Goal: Obtain resource: Obtain resource

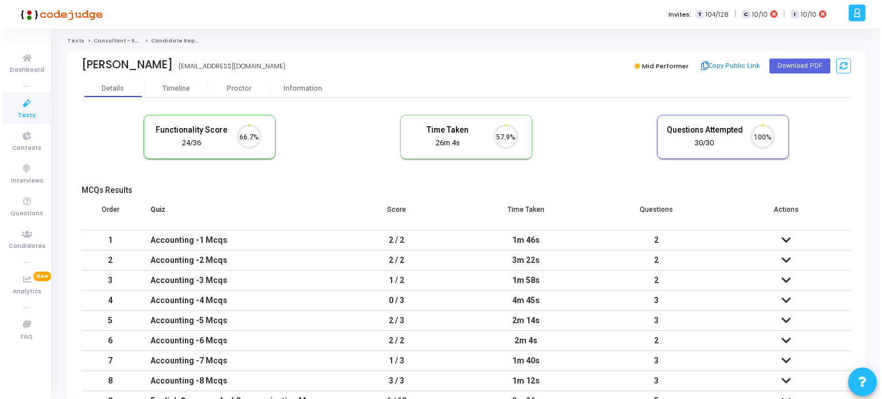
scroll to position [24, 29]
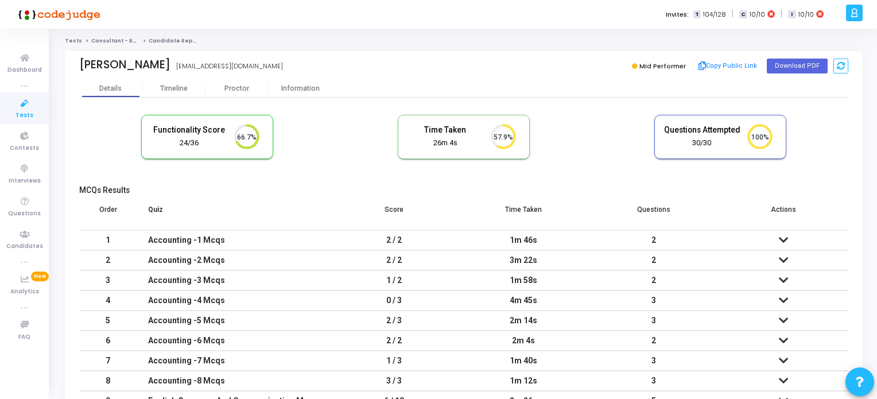
click at [28, 112] on span "Tests" at bounding box center [24, 116] width 18 height 10
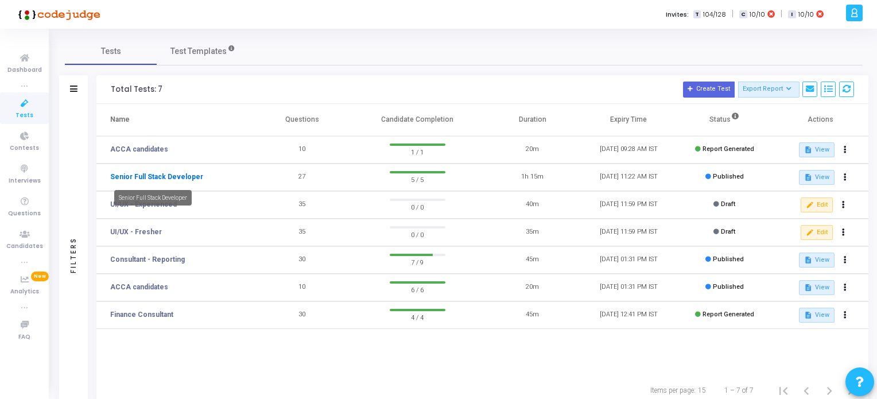
click at [184, 178] on link "Senior Full Stack Developer" at bounding box center [156, 177] width 93 height 10
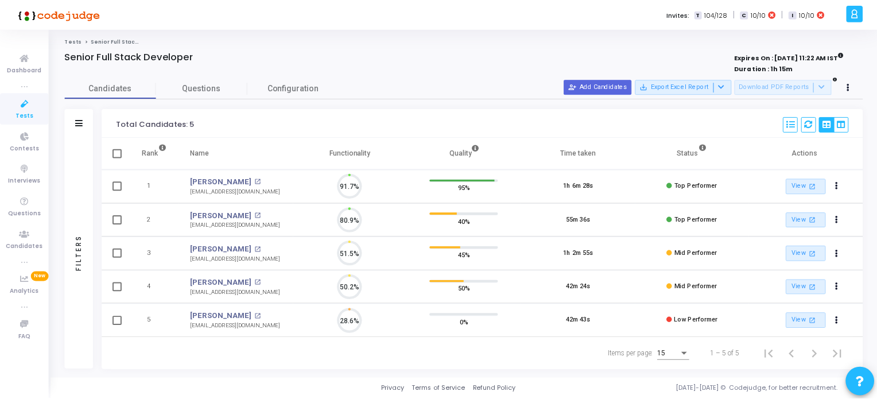
scroll to position [24, 29]
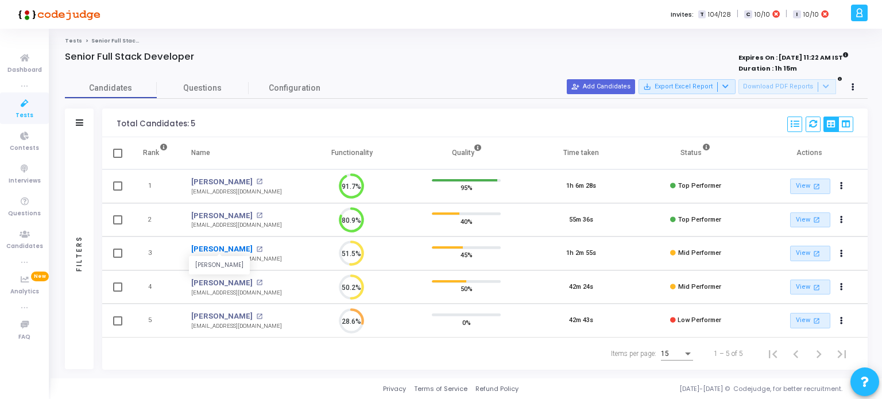
click at [223, 247] on link "[PERSON_NAME]" at bounding box center [221, 248] width 61 height 11
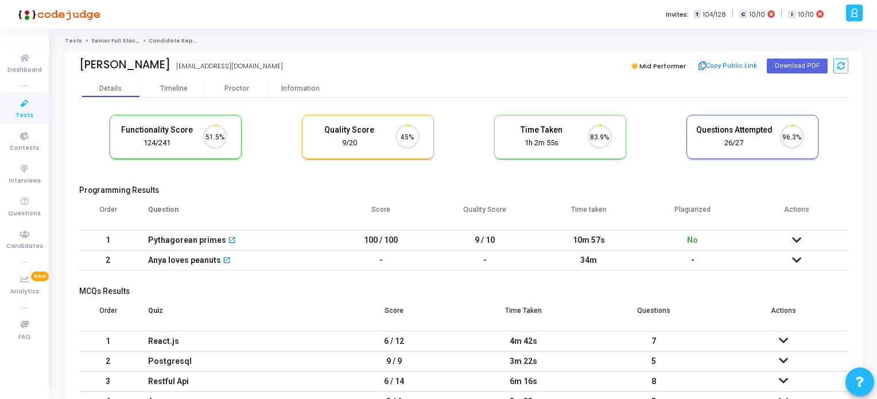
scroll to position [24, 29]
click at [793, 65] on button "Download PDF" at bounding box center [797, 66] width 61 height 15
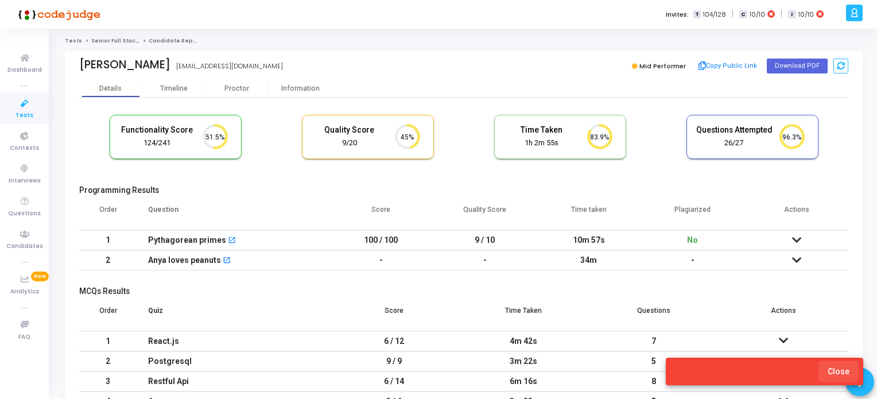
click at [834, 369] on span "Close" at bounding box center [839, 371] width 22 height 9
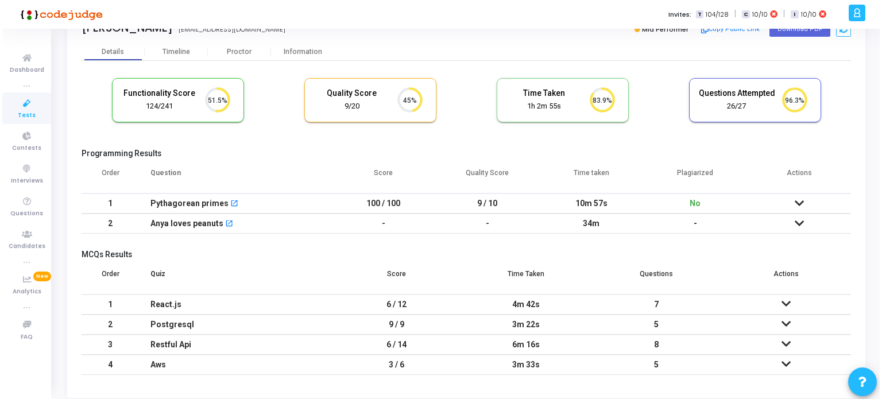
scroll to position [0, 0]
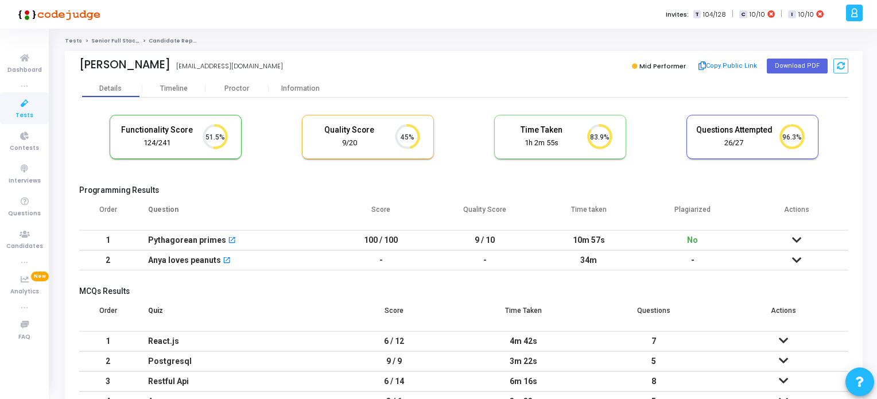
click at [28, 107] on icon at bounding box center [25, 103] width 24 height 14
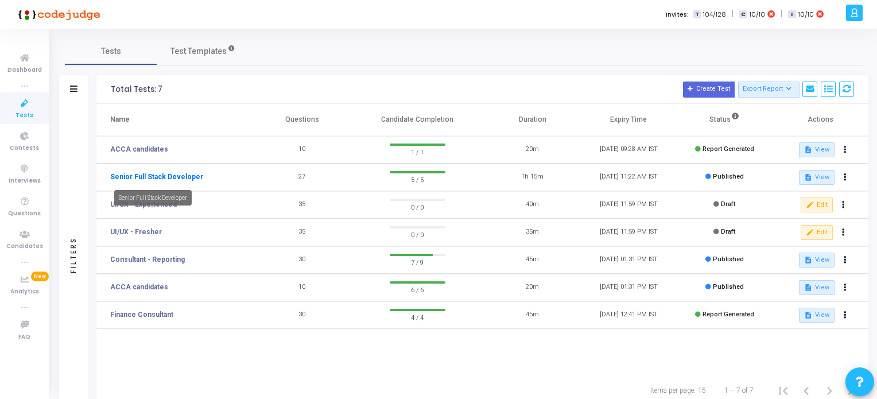
click at [176, 177] on link "Senior Full Stack Developer" at bounding box center [156, 177] width 93 height 10
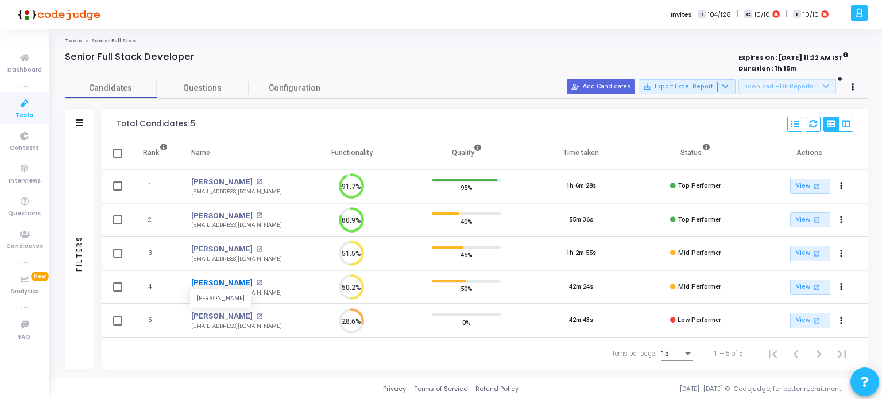
click at [226, 279] on link "[PERSON_NAME]" at bounding box center [221, 282] width 61 height 11
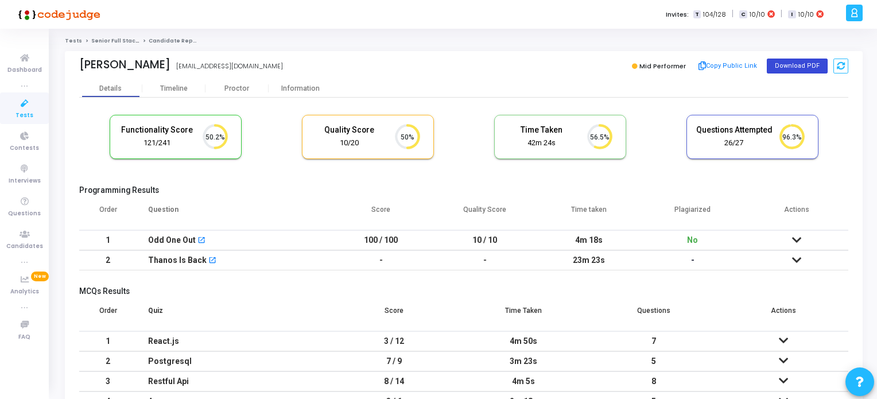
click at [801, 64] on button "Download PDF" at bounding box center [797, 66] width 61 height 15
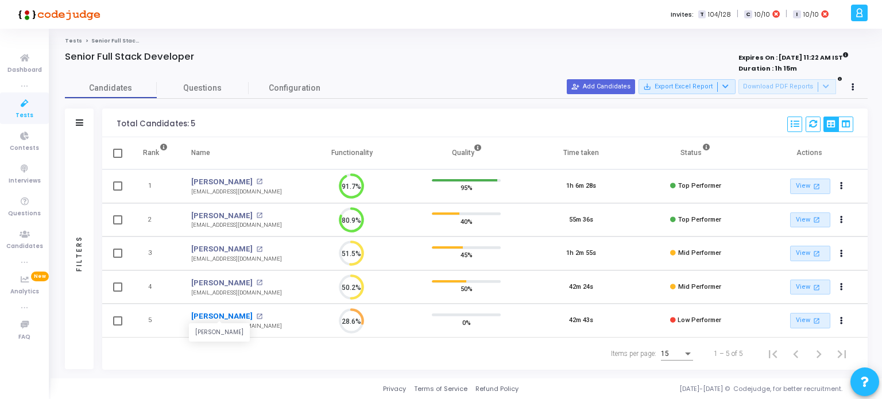
click at [224, 316] on link "[PERSON_NAME]" at bounding box center [221, 315] width 61 height 11
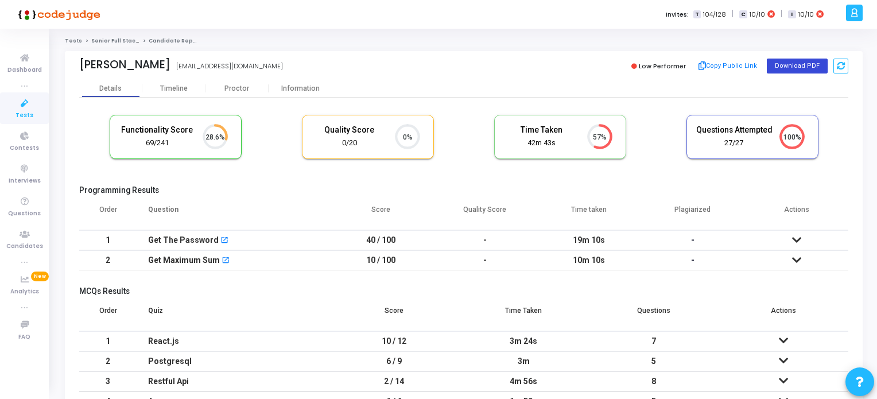
click at [787, 64] on button "Download PDF" at bounding box center [797, 66] width 61 height 15
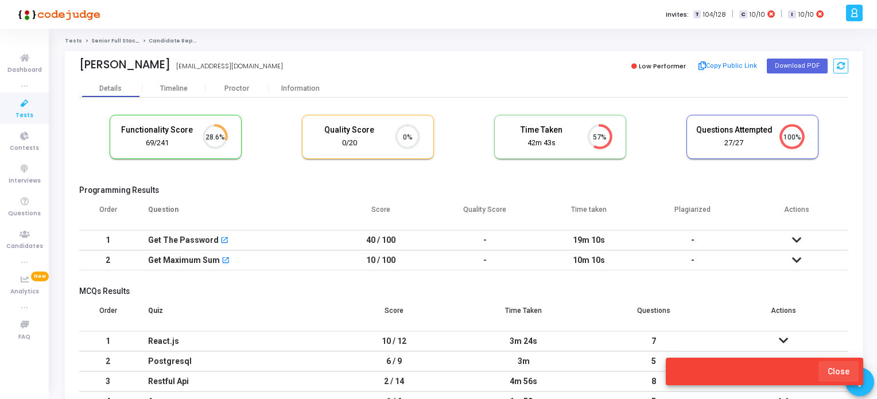
click at [845, 371] on span "Close" at bounding box center [839, 371] width 22 height 9
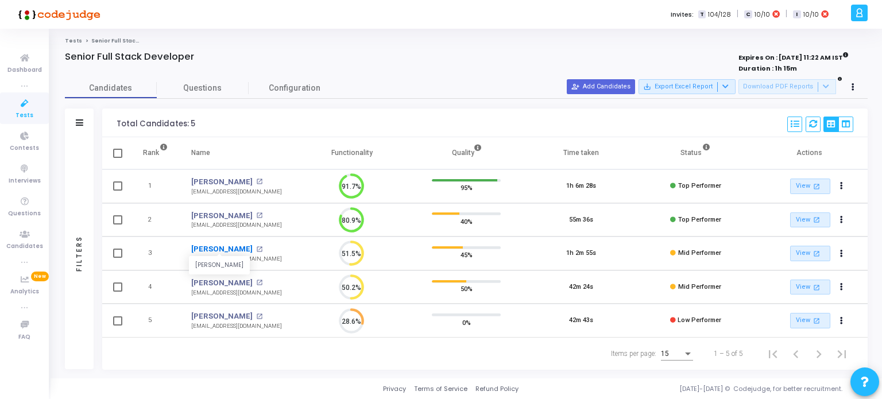
click at [211, 248] on link "[PERSON_NAME]" at bounding box center [221, 248] width 61 height 11
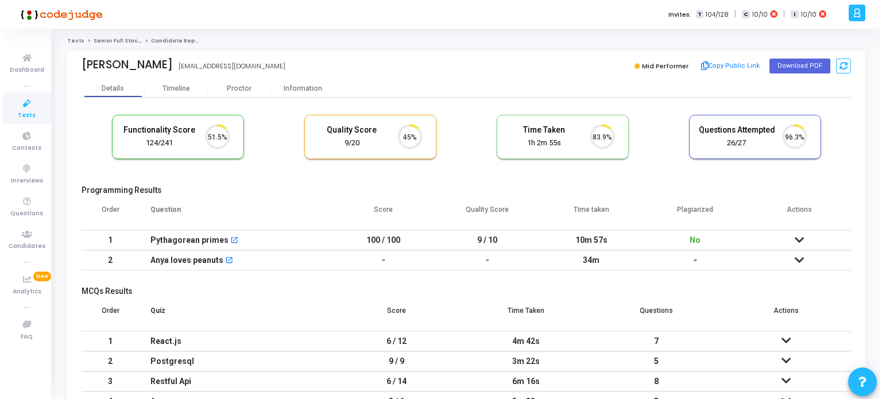
scroll to position [24, 29]
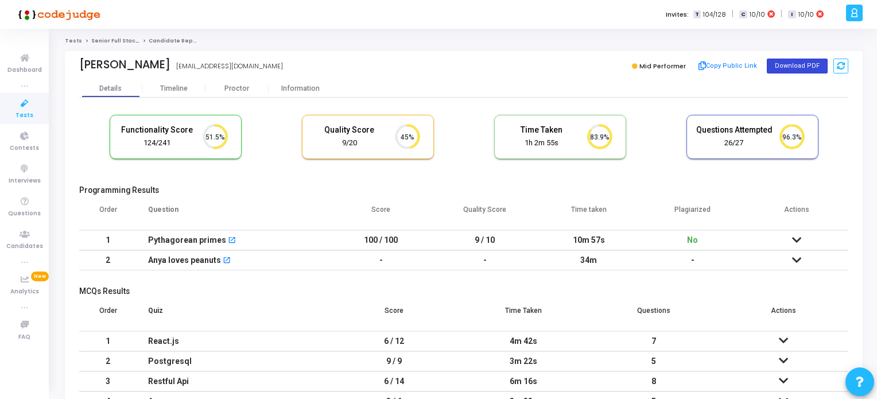
click at [801, 63] on button "Download PDF" at bounding box center [797, 66] width 61 height 15
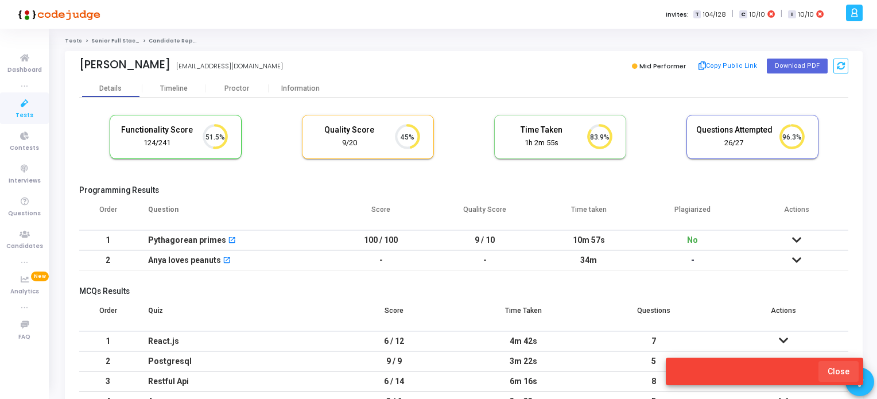
click at [842, 374] on span "Close" at bounding box center [839, 371] width 22 height 9
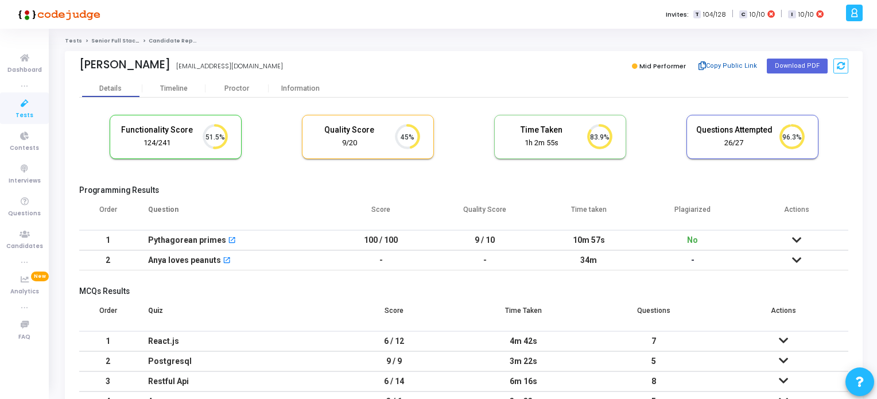
click at [720, 67] on button "Copy Public Link" at bounding box center [728, 65] width 66 height 17
click at [15, 107] on icon at bounding box center [25, 103] width 24 height 14
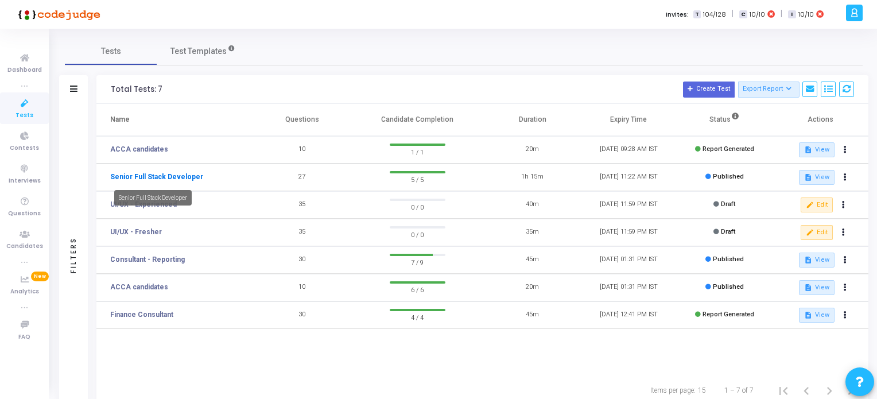
click at [177, 175] on link "Senior Full Stack Developer" at bounding box center [156, 177] width 93 height 10
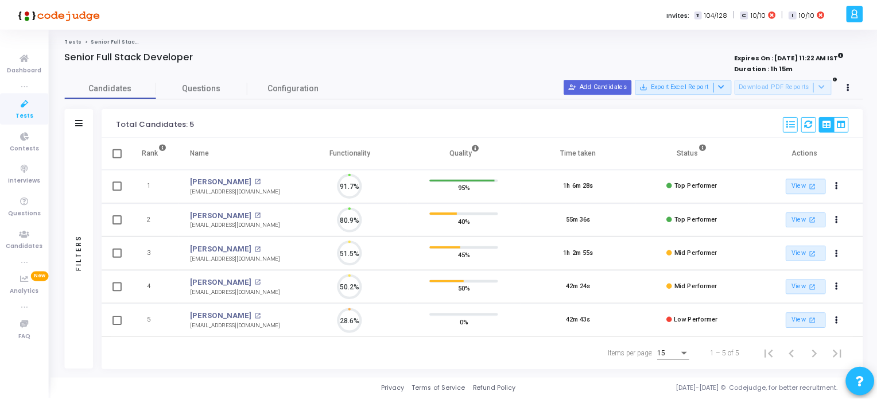
scroll to position [24, 29]
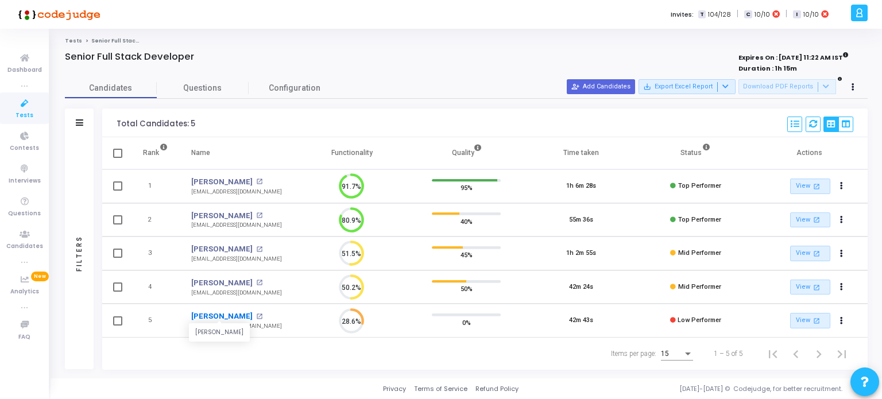
click at [239, 317] on link "[PERSON_NAME]" at bounding box center [221, 315] width 61 height 11
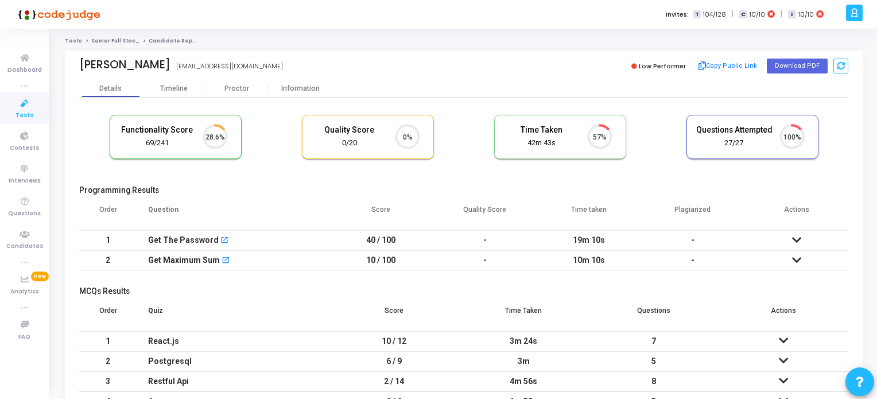
scroll to position [24, 29]
click at [743, 64] on button "Copy Public Link" at bounding box center [728, 65] width 66 height 17
